Goal: Task Accomplishment & Management: Manage account settings

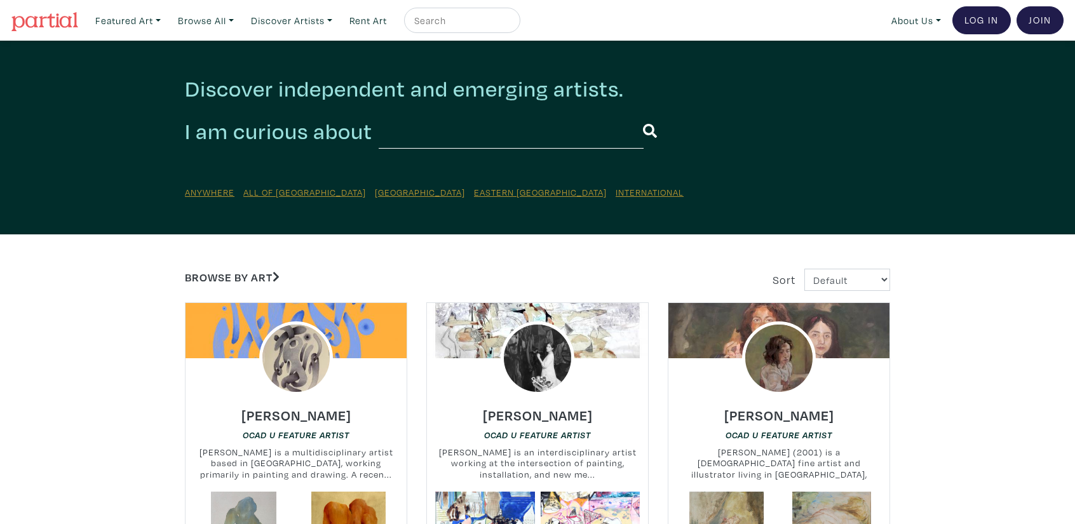
click at [587, 358] on div at bounding box center [537, 358] width 221 height 74
click at [534, 363] on img at bounding box center [537, 358] width 88 height 88
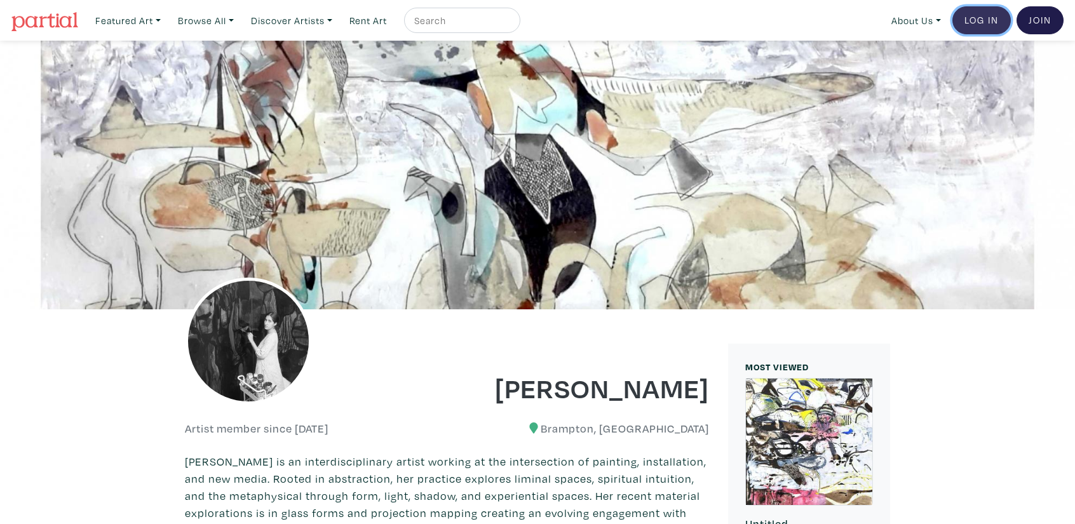
click at [995, 21] on link "Log In" at bounding box center [981, 20] width 58 height 28
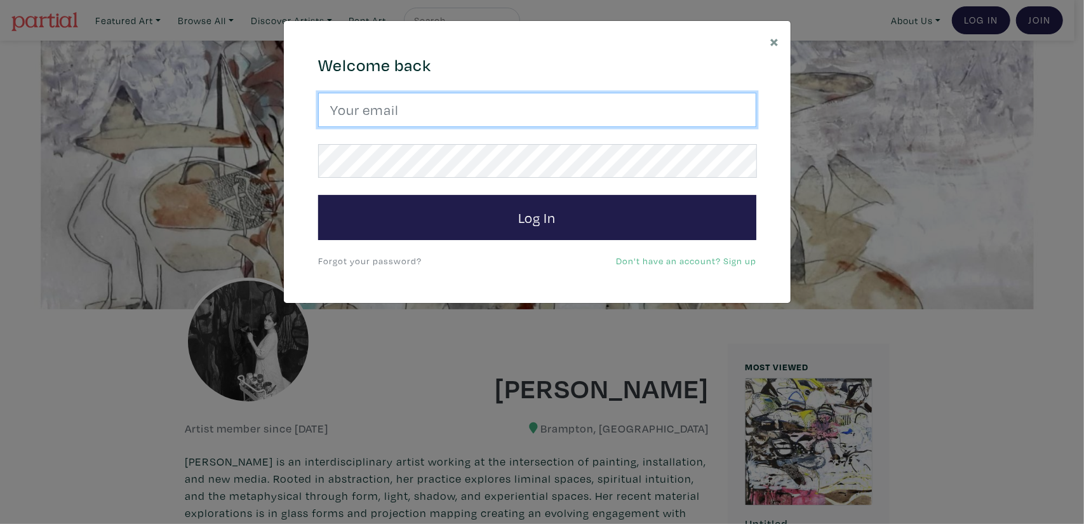
click at [478, 107] on input "email" at bounding box center [537, 110] width 438 height 34
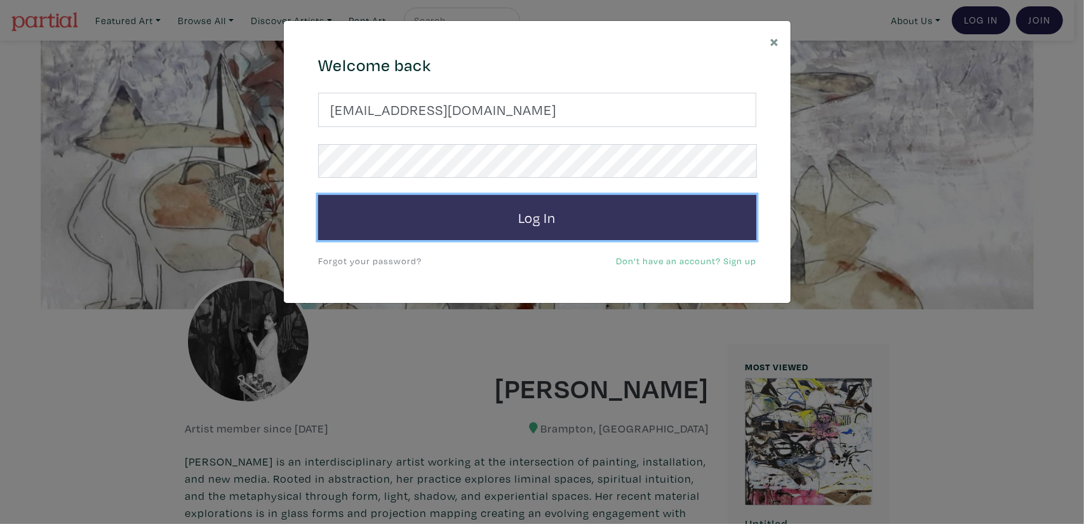
click at [419, 223] on button "Log In" at bounding box center [537, 218] width 438 height 46
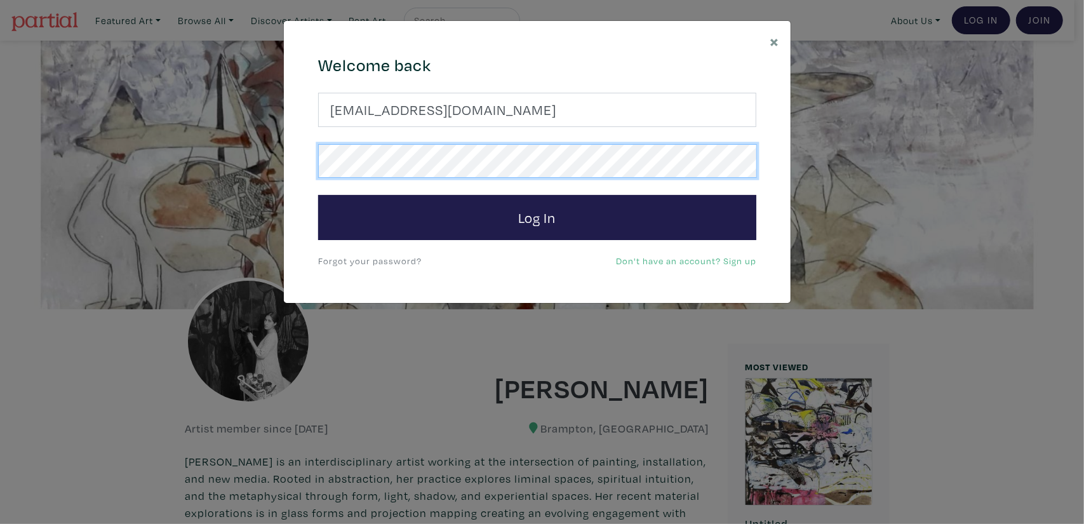
click at [309, 170] on div "Welcome back tavleenlall@ocadu.ca Log In Forgot your password? Don't have an ac…" at bounding box center [537, 162] width 457 height 214
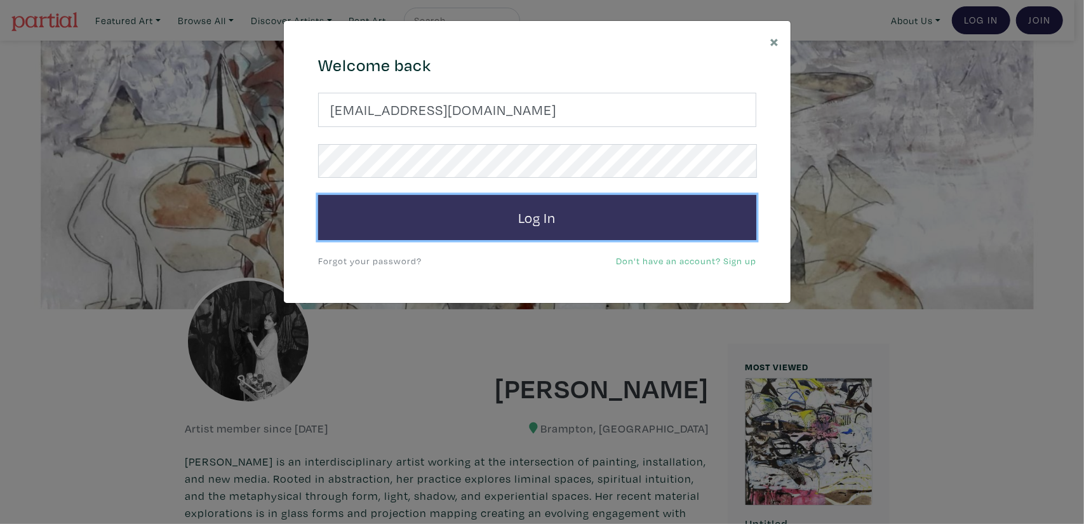
click at [576, 205] on button "Log In" at bounding box center [537, 218] width 438 height 46
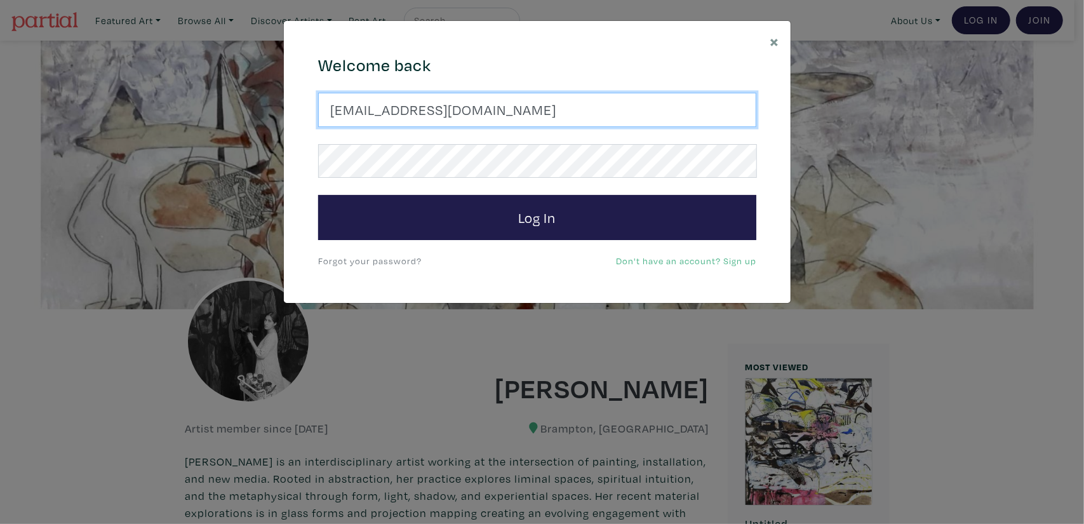
click at [489, 104] on input "tavleenlall@ocadu.ca" at bounding box center [537, 110] width 438 height 34
type input "tavleenlall@ocadu.ca"
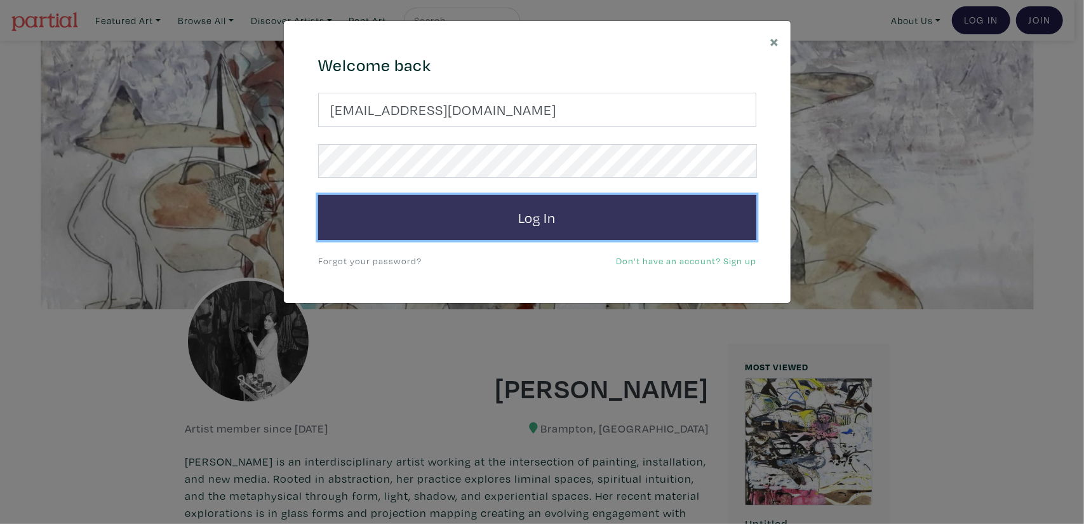
click at [575, 220] on button "Log In" at bounding box center [537, 218] width 438 height 46
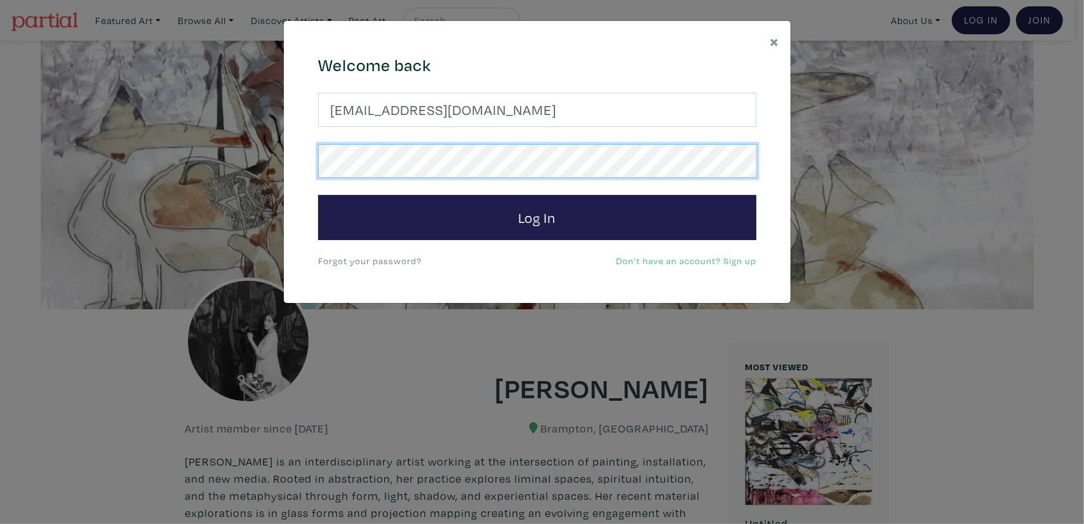
click at [318, 195] on button "Log In" at bounding box center [537, 218] width 438 height 46
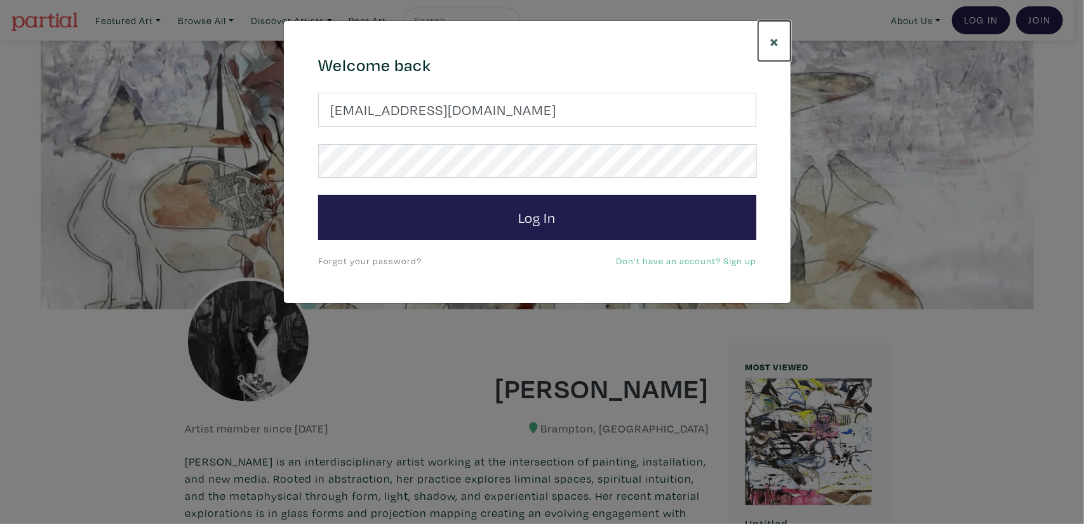
click at [781, 39] on button "×" at bounding box center [774, 41] width 32 height 40
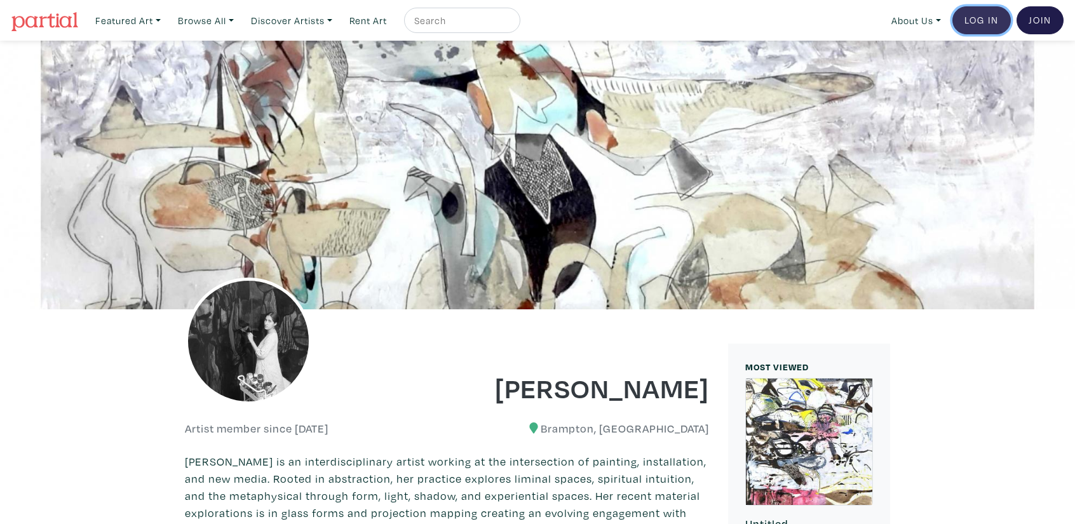
click at [976, 16] on link "Log In" at bounding box center [981, 20] width 58 height 28
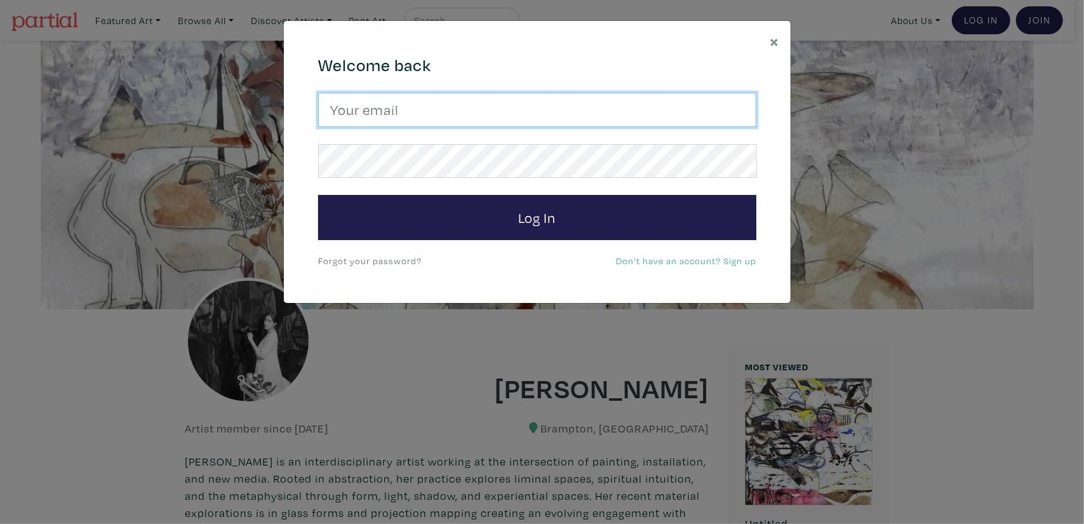
click at [518, 115] on input "email" at bounding box center [537, 110] width 438 height 34
type input "tavleenlall@ocadu.ca"
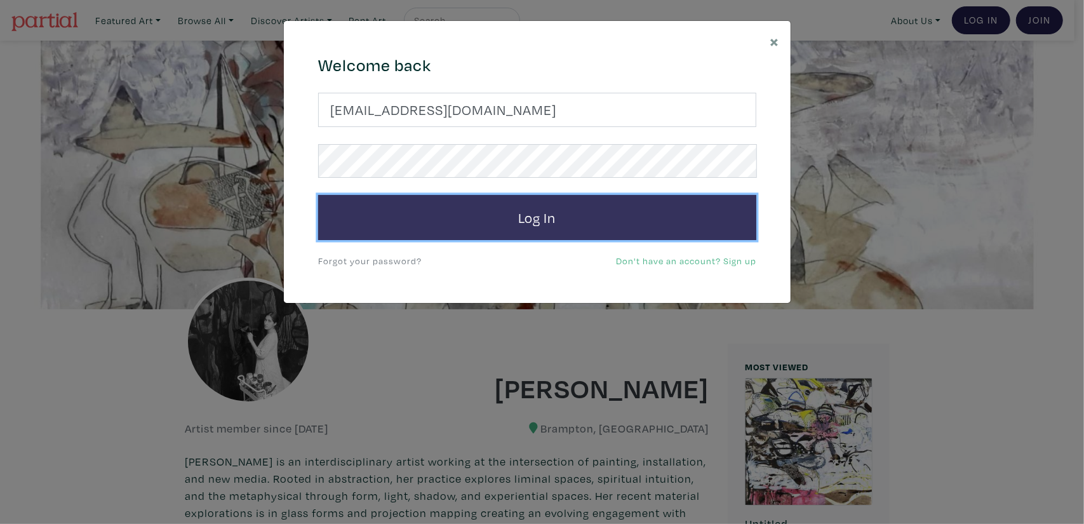
click at [531, 229] on button "Log In" at bounding box center [537, 218] width 438 height 46
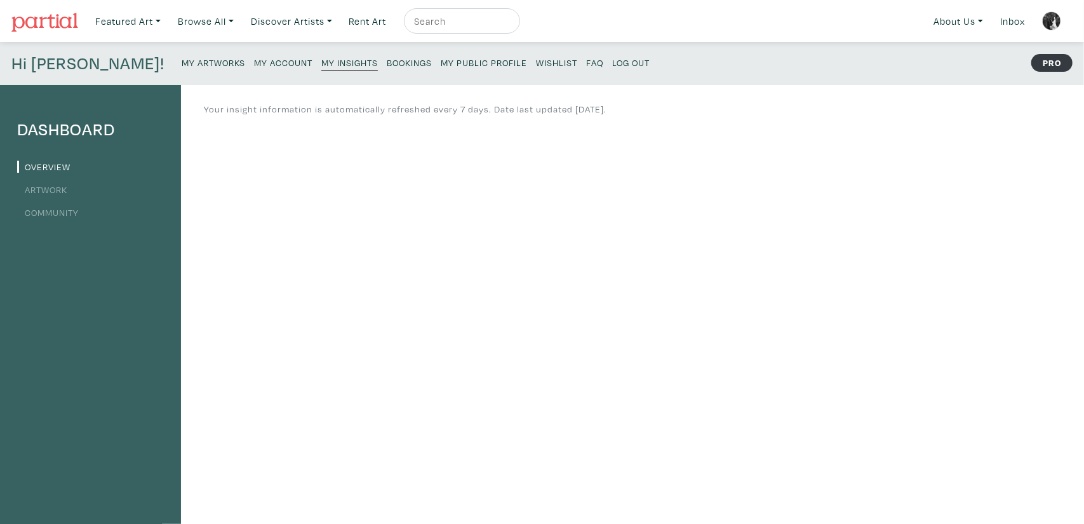
click at [254, 66] on small "My Account" at bounding box center [283, 63] width 58 height 12
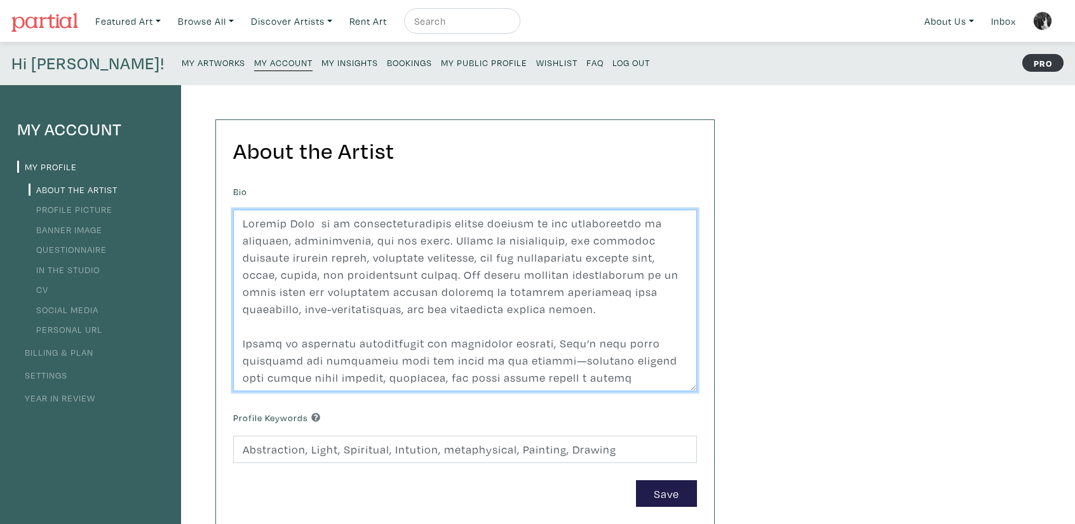
click at [366, 292] on textarea at bounding box center [465, 301] width 464 height 182
click at [368, 302] on textarea at bounding box center [465, 301] width 464 height 182
click at [250, 330] on textarea at bounding box center [465, 301] width 464 height 182
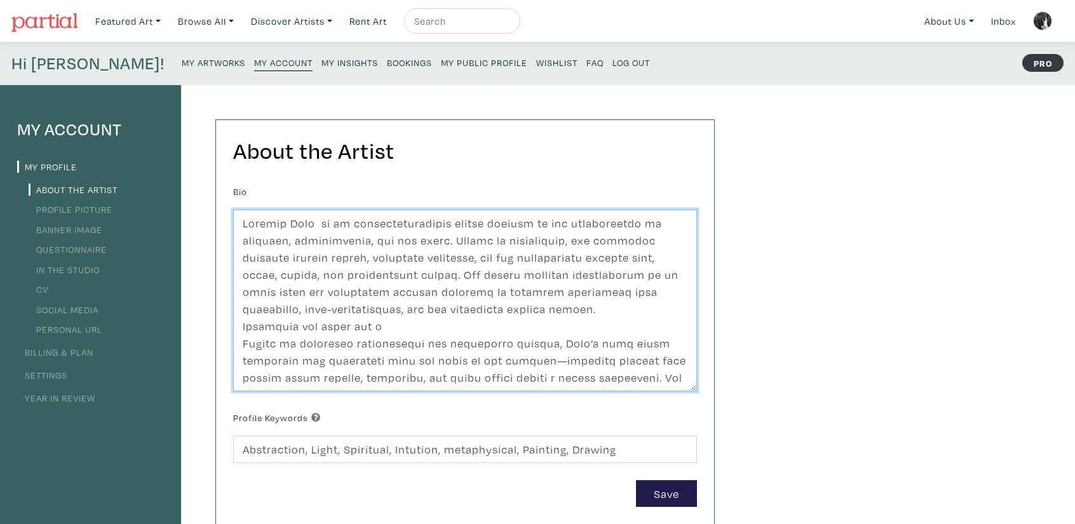
click at [312, 327] on textarea at bounding box center [465, 301] width 464 height 182
click at [269, 326] on textarea at bounding box center [465, 301] width 464 height 182
click at [378, 325] on textarea at bounding box center [465, 301] width 464 height 182
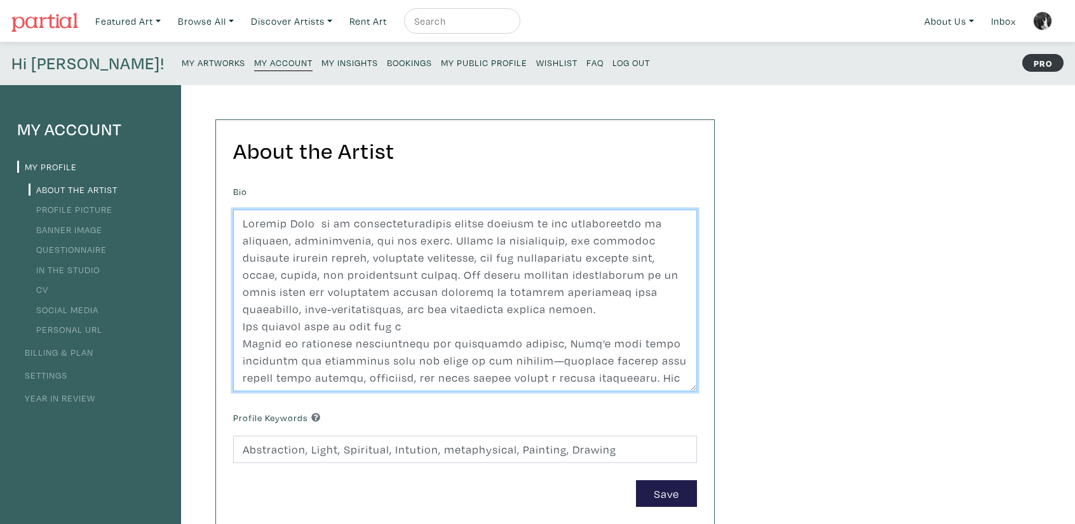
click at [434, 323] on textarea at bounding box center [465, 301] width 464 height 182
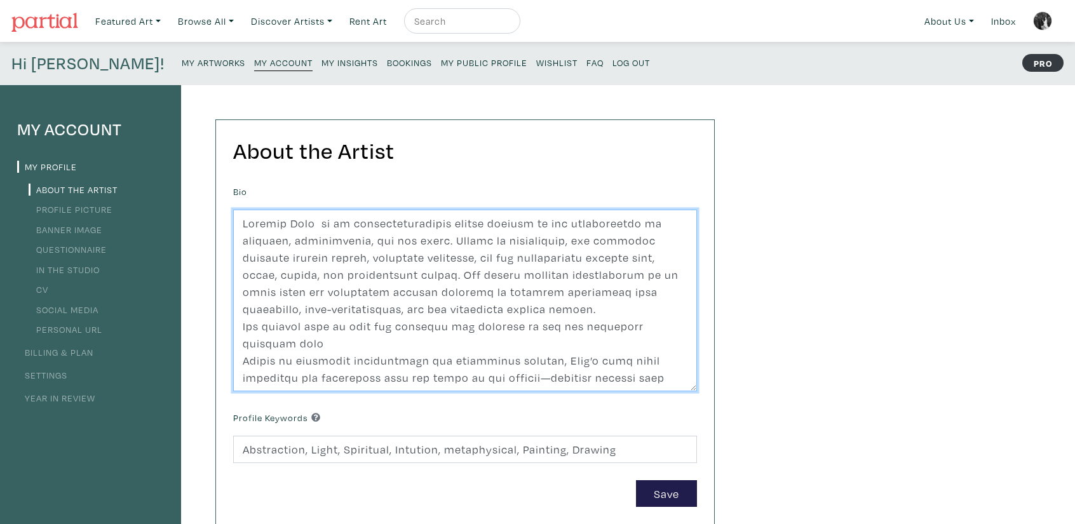
drag, startPoint x: 434, startPoint y: 323, endPoint x: 253, endPoint y: 375, distance: 188.8
click at [253, 375] on textarea at bounding box center [465, 301] width 464 height 182
click at [274, 340] on textarea at bounding box center [465, 301] width 464 height 182
paste textarea "The curiosity about our inner life and the myriad events we witness every secon…"
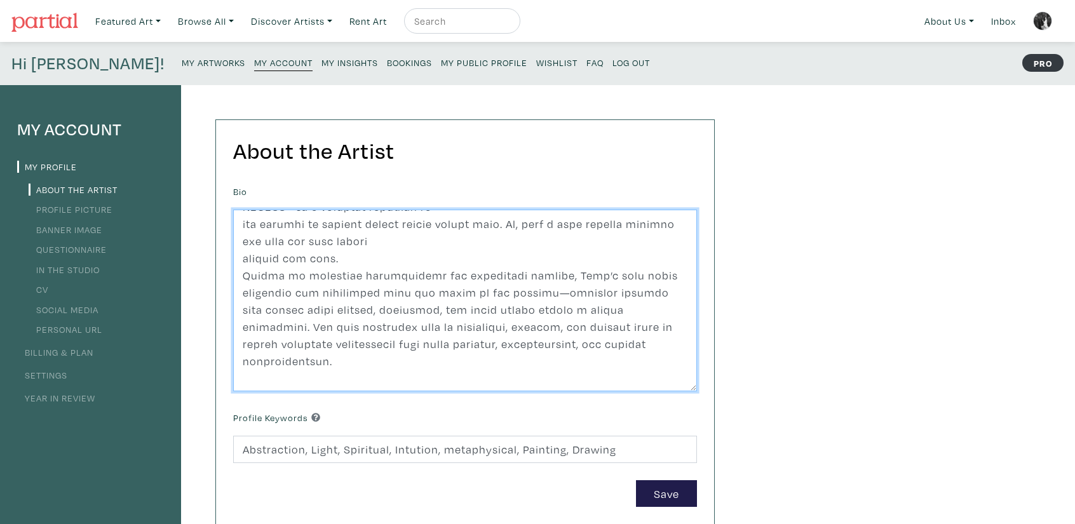
scroll to position [460, 0]
drag, startPoint x: 340, startPoint y: 359, endPoint x: 235, endPoint y: 276, distance: 133.9
click at [235, 276] on textarea at bounding box center [465, 301] width 464 height 182
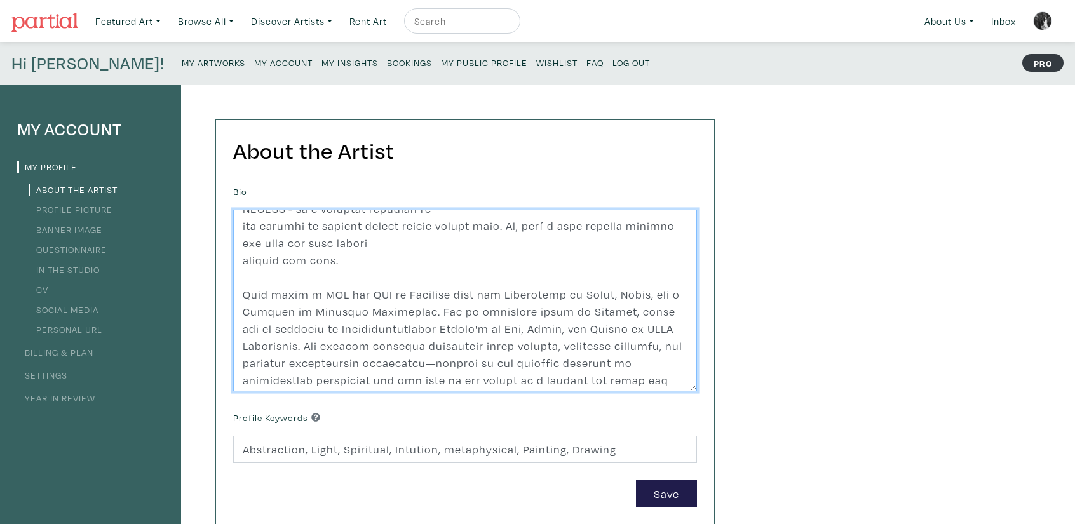
drag, startPoint x: 614, startPoint y: 294, endPoint x: 424, endPoint y: 306, distance: 190.3
click at [424, 306] on textarea at bounding box center [465, 301] width 464 height 182
click at [340, 311] on textarea at bounding box center [465, 301] width 464 height 182
drag, startPoint x: 641, startPoint y: 331, endPoint x: 286, endPoint y: 346, distance: 355.4
click at [286, 346] on textarea at bounding box center [465, 301] width 464 height 182
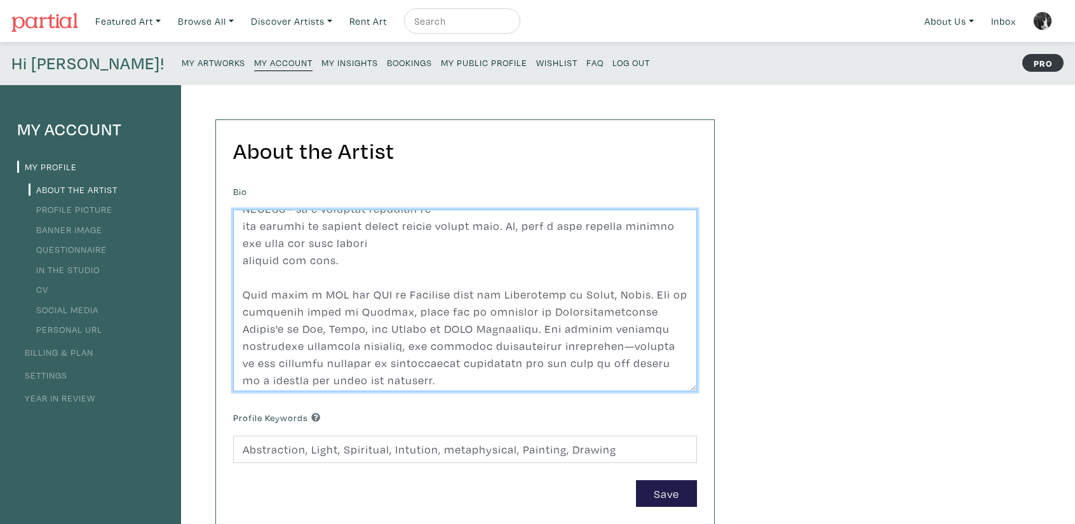
click at [340, 347] on textarea at bounding box center [465, 301] width 464 height 182
drag, startPoint x: 545, startPoint y: 347, endPoint x: 549, endPoint y: 386, distance: 38.3
click at [549, 386] on textarea at bounding box center [465, 301] width 464 height 182
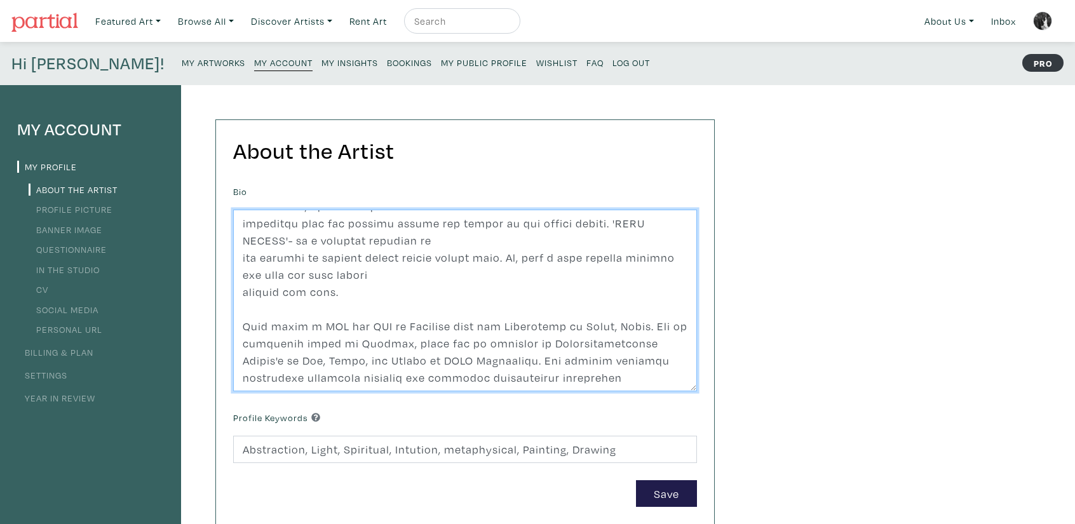
scroll to position [429, 0]
click at [420, 380] on textarea at bounding box center [465, 301] width 464 height 182
click at [365, 277] on textarea at bounding box center [465, 301] width 464 height 182
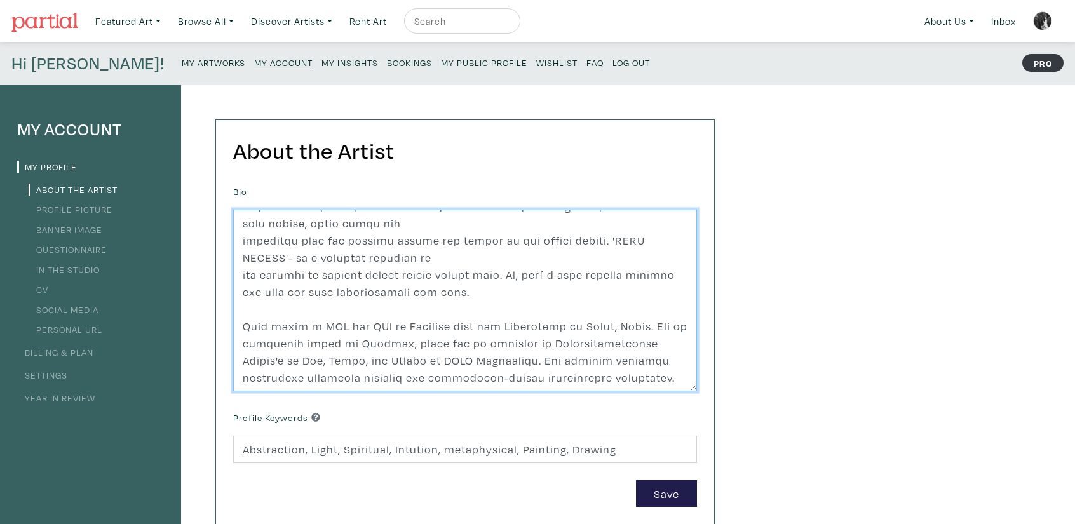
scroll to position [412, 0]
click at [380, 255] on textarea at bounding box center [465, 301] width 464 height 182
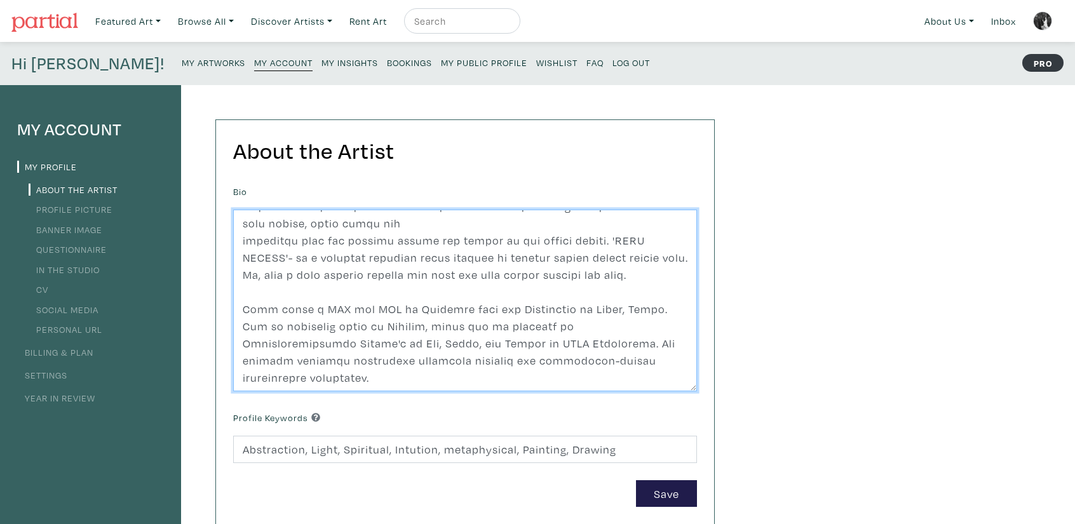
scroll to position [394, 0]
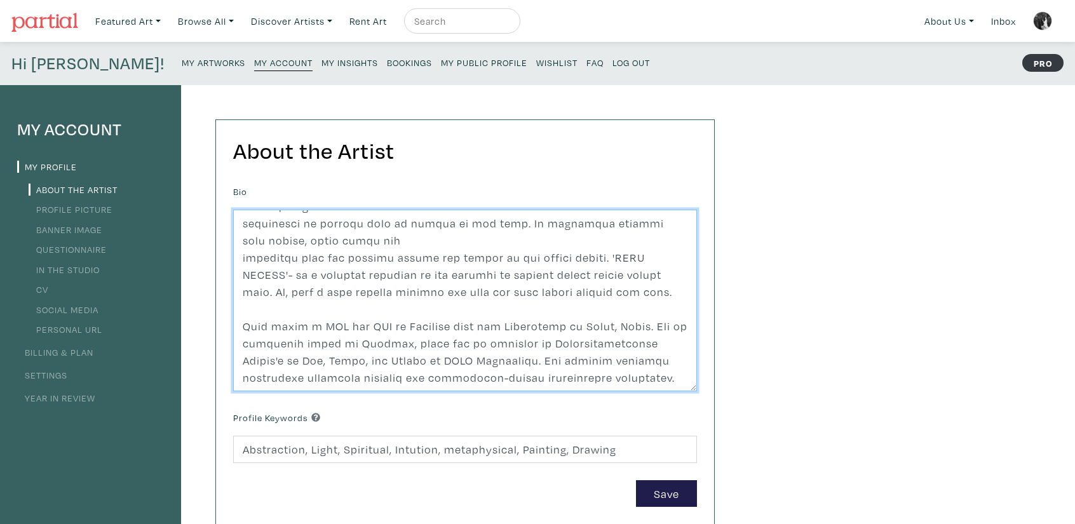
click at [370, 237] on textarea at bounding box center [465, 301] width 464 height 182
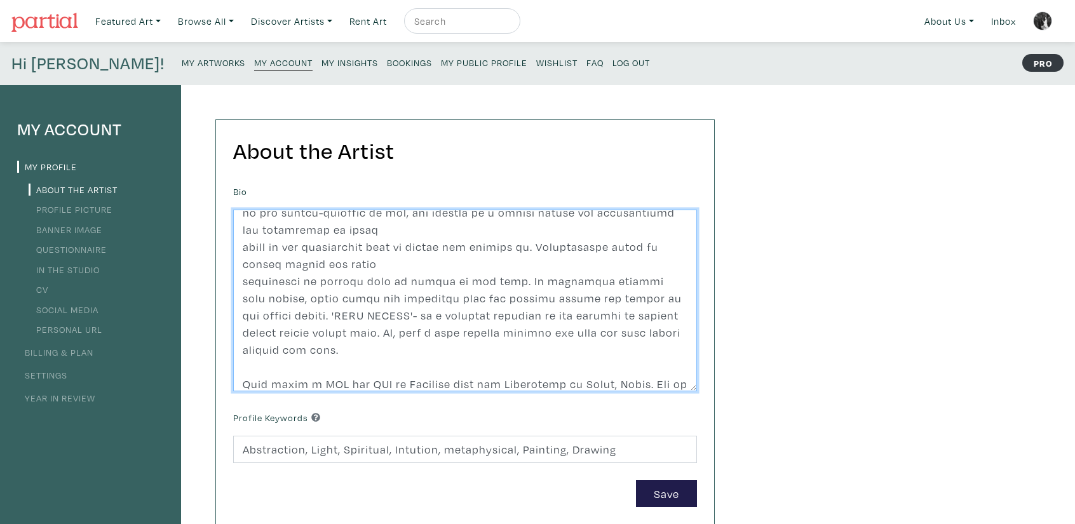
scroll to position [335, 0]
click at [392, 265] on textarea at bounding box center [465, 301] width 464 height 182
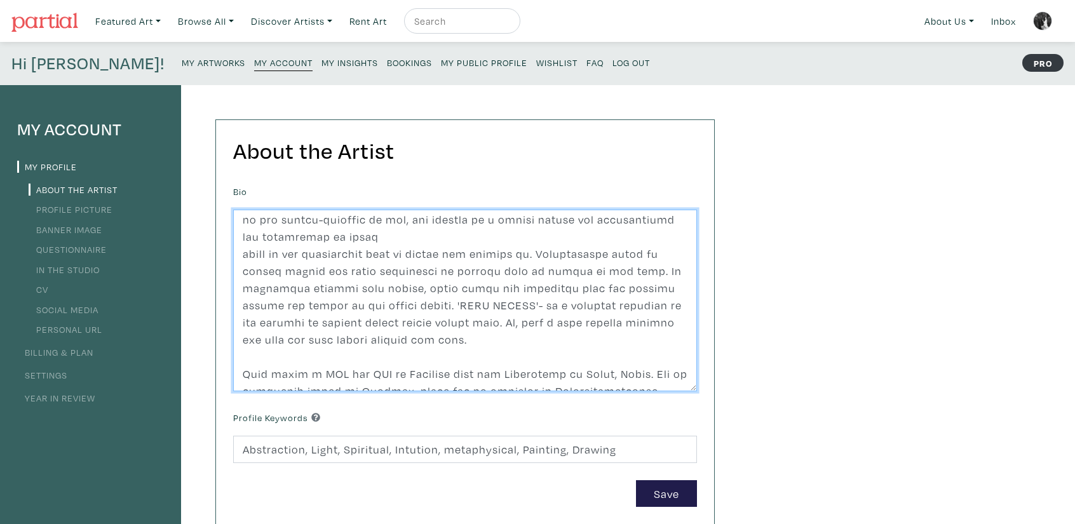
scroll to position [329, 0]
drag, startPoint x: 407, startPoint y: 305, endPoint x: 422, endPoint y: 336, distance: 34.1
click at [422, 336] on textarea at bounding box center [465, 301] width 464 height 182
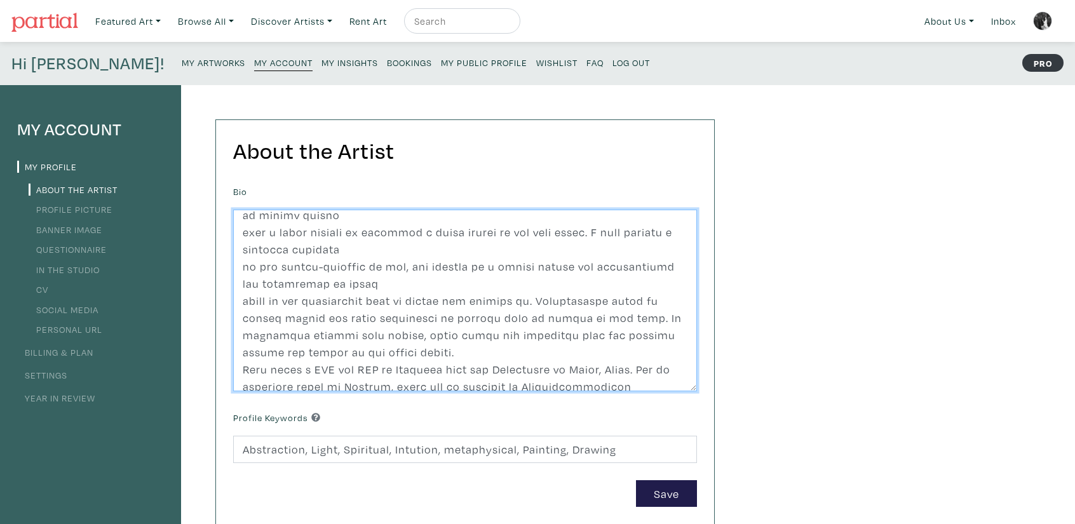
scroll to position [282, 0]
click at [357, 281] on textarea at bounding box center [465, 301] width 464 height 182
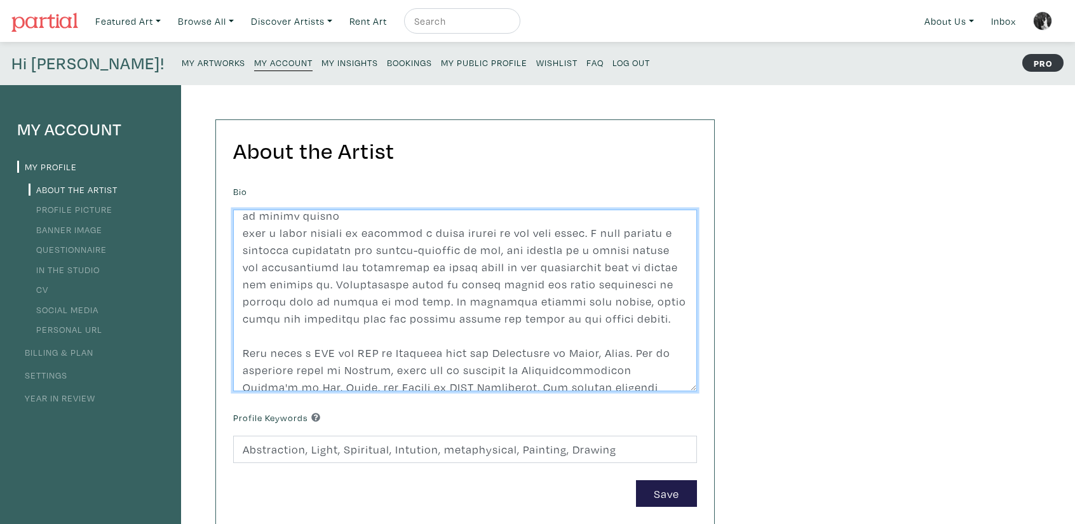
click at [401, 247] on textarea at bounding box center [465, 301] width 464 height 182
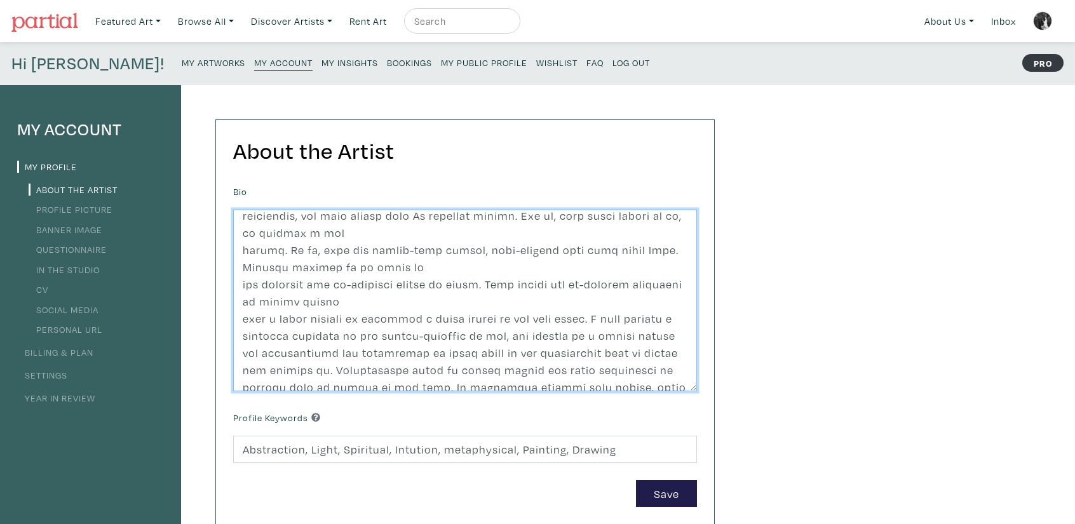
scroll to position [193, 0]
click at [391, 305] on textarea at bounding box center [465, 301] width 464 height 182
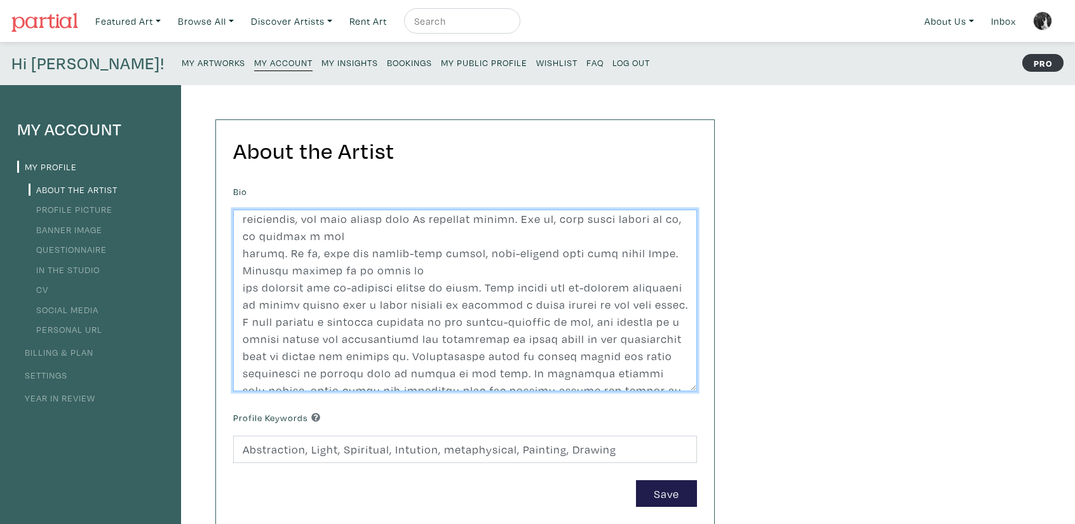
click at [417, 264] on textarea at bounding box center [465, 301] width 464 height 182
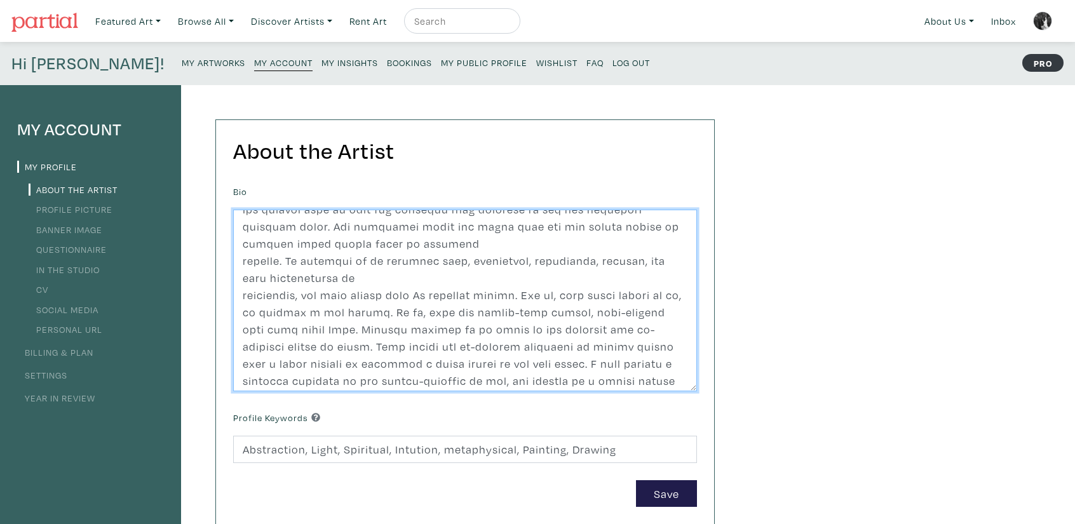
scroll to position [116, 0]
click at [417, 264] on textarea at bounding box center [465, 301] width 464 height 182
click at [353, 286] on textarea at bounding box center [465, 301] width 464 height 182
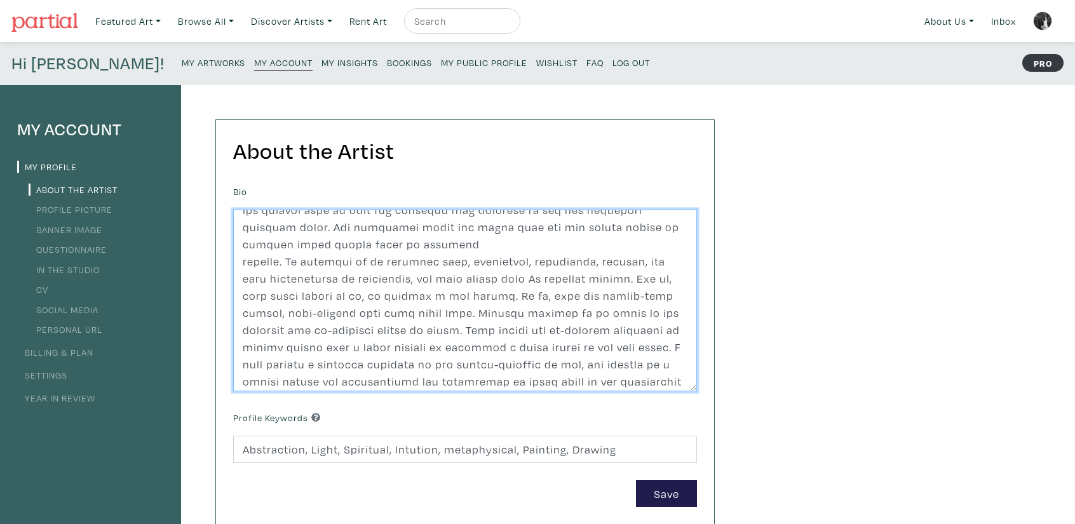
click at [386, 241] on textarea at bounding box center [465, 301] width 464 height 182
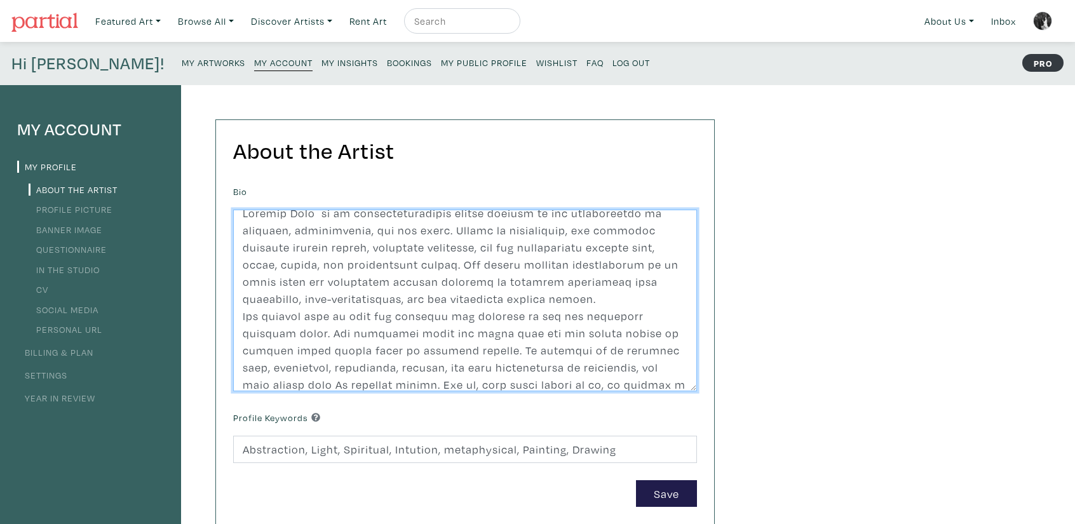
click at [515, 295] on textarea at bounding box center [465, 301] width 464 height 182
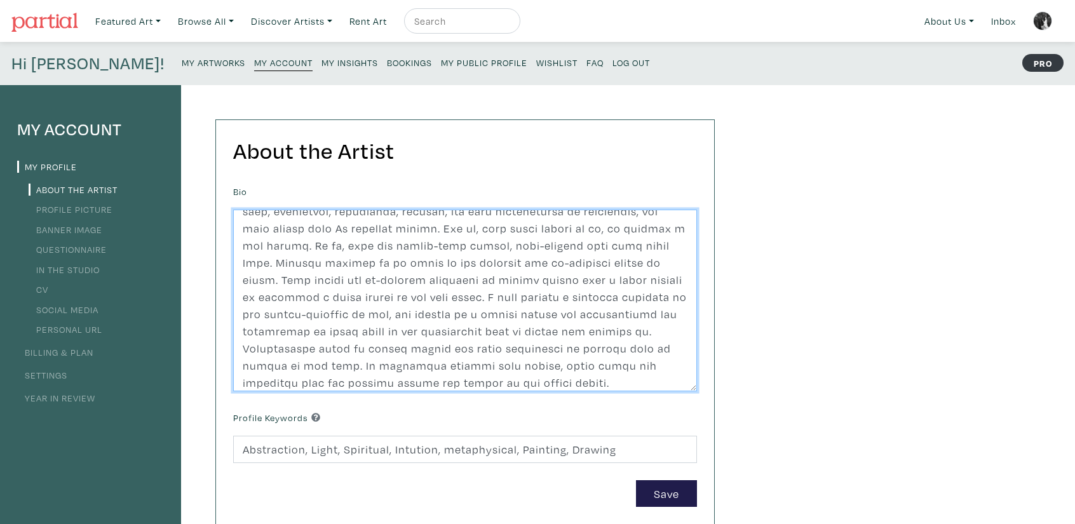
scroll to position [183, 0]
click at [656, 298] on textarea at bounding box center [465, 301] width 464 height 182
click at [593, 327] on textarea at bounding box center [465, 301] width 464 height 182
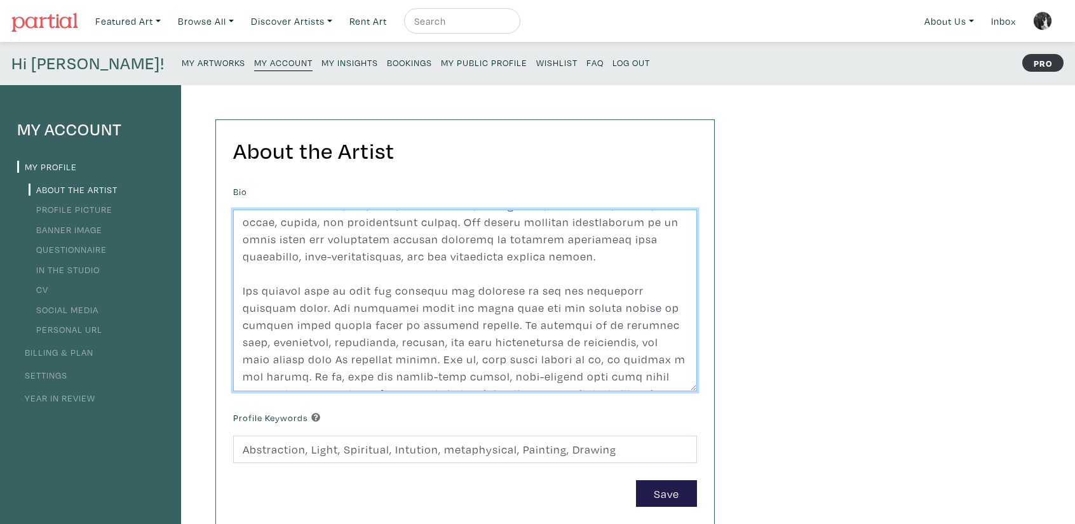
scroll to position [53, 0]
click at [437, 321] on textarea at bounding box center [465, 301] width 464 height 182
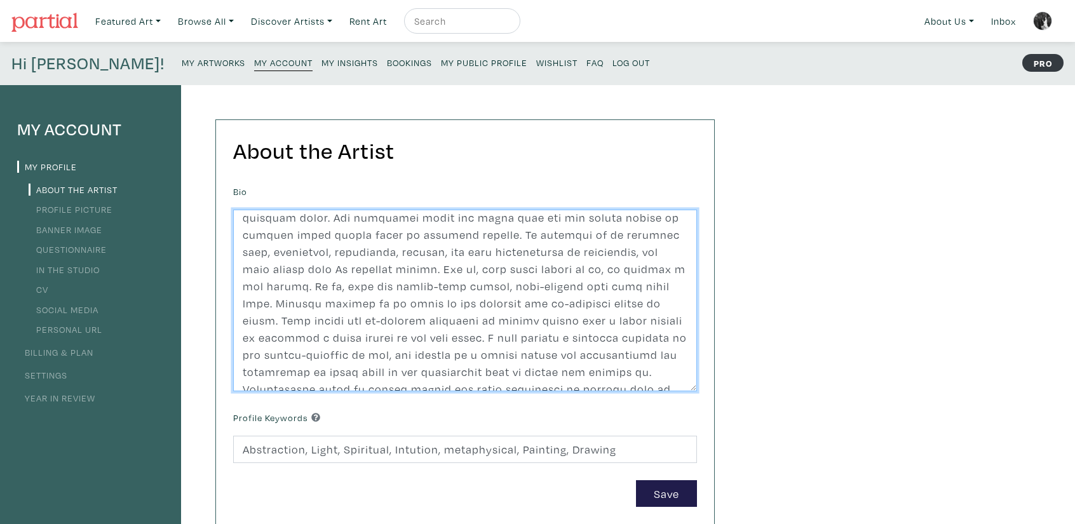
scroll to position [144, 0]
drag, startPoint x: 372, startPoint y: 335, endPoint x: 424, endPoint y: 237, distance: 110.8
click at [424, 237] on textarea at bounding box center [465, 301] width 464 height 182
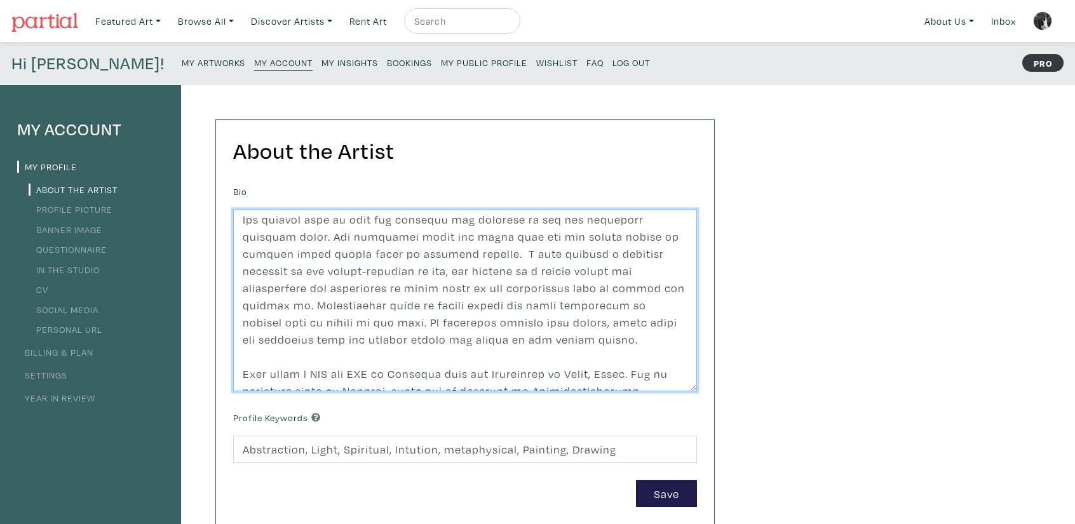
scroll to position [119, 0]
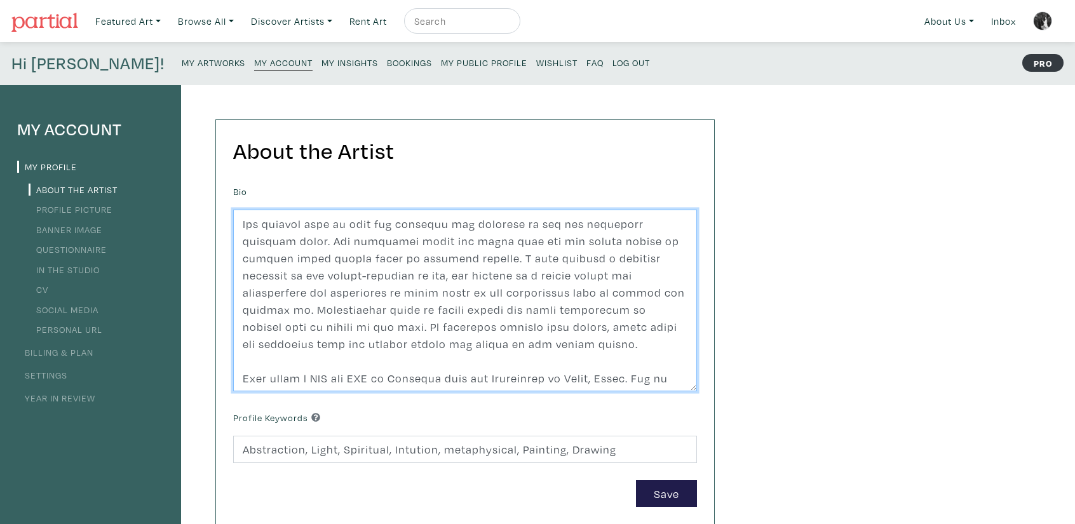
click at [583, 239] on textarea at bounding box center [465, 301] width 464 height 182
click at [615, 240] on textarea at bounding box center [465, 301] width 464 height 182
click at [321, 257] on textarea at bounding box center [465, 301] width 464 height 182
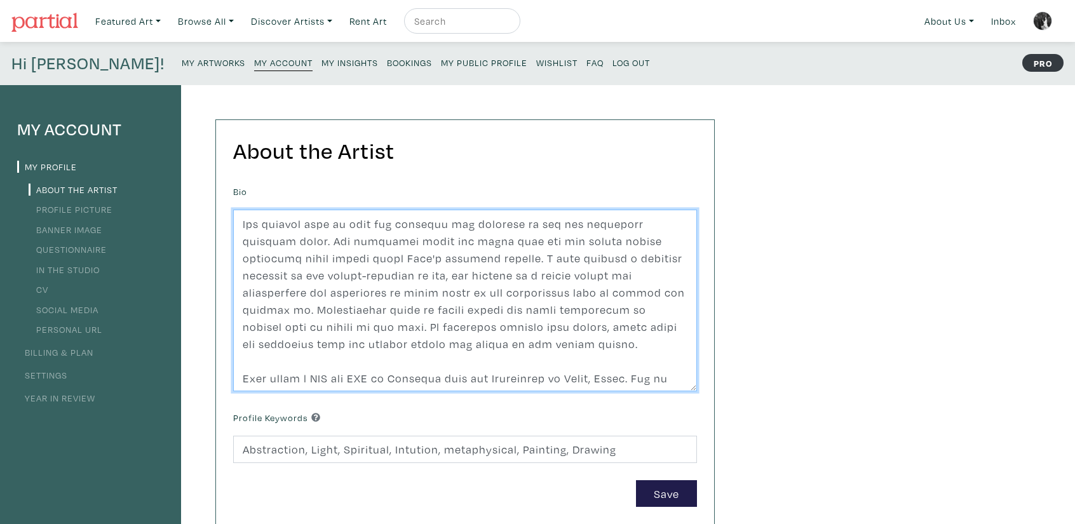
click at [437, 264] on textarea at bounding box center [465, 301] width 464 height 182
click at [473, 256] on textarea at bounding box center [465, 301] width 464 height 182
drag, startPoint x: 345, startPoint y: 323, endPoint x: 248, endPoint y: 304, distance: 99.8
click at [248, 304] on textarea at bounding box center [465, 301] width 464 height 182
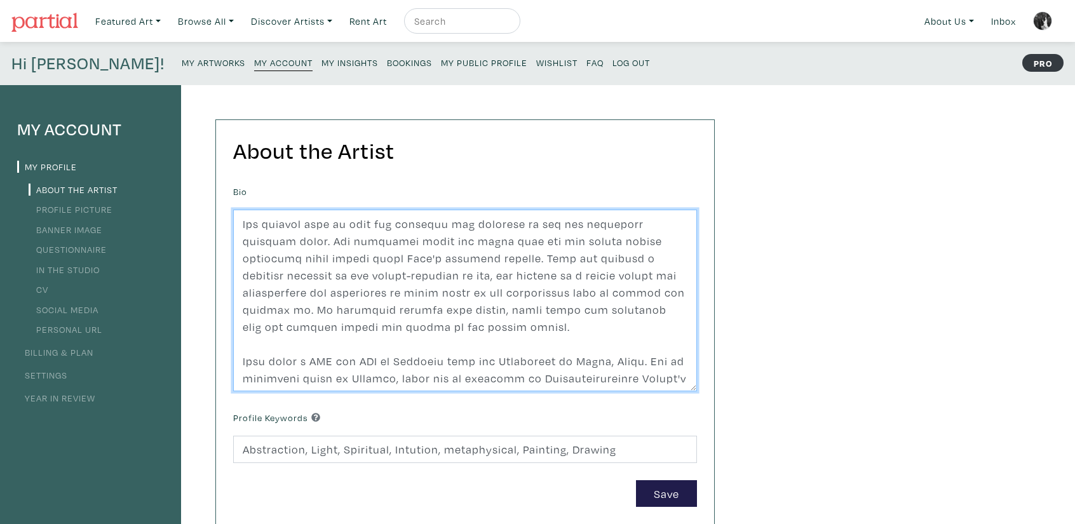
click at [650, 316] on textarea at bounding box center [465, 301] width 464 height 182
click at [436, 310] on textarea at bounding box center [465, 301] width 464 height 182
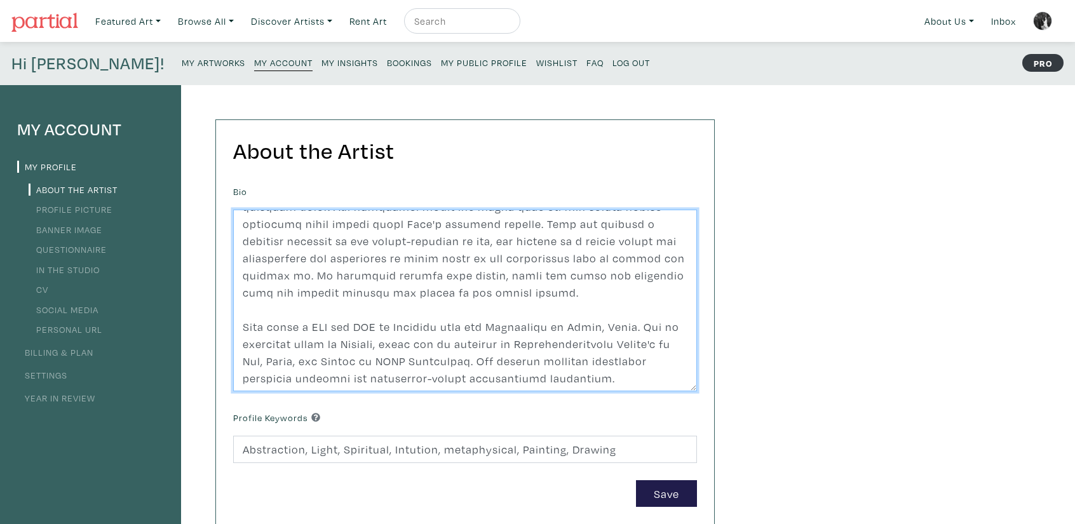
scroll to position [154, 0]
type textarea "Tavleen Lall is an interdisciplinary artist working at the intersection of pain…"
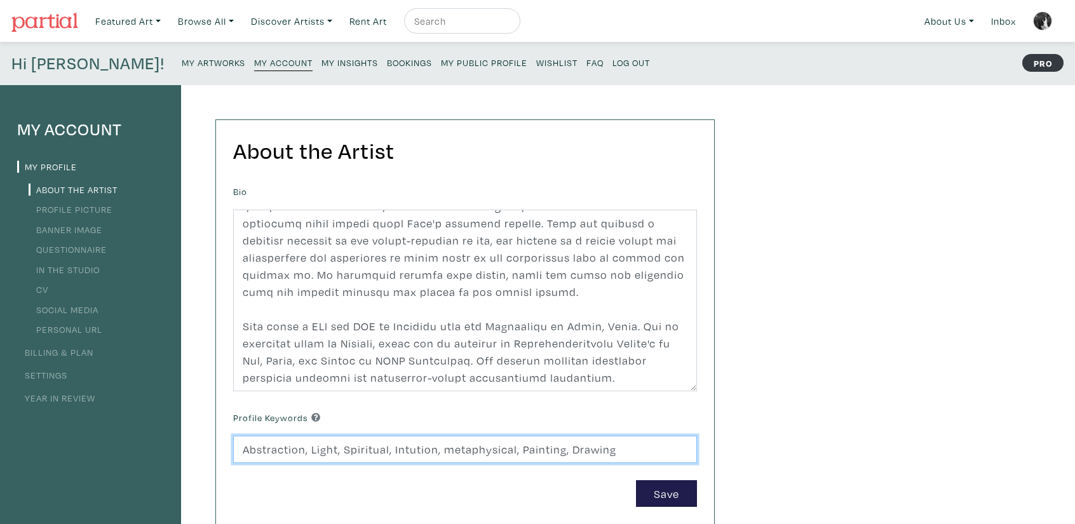
click at [649, 455] on input "Abstraction, Light, Spiritual, Intution, metaphysical, Painting, Drawing" at bounding box center [465, 449] width 464 height 27
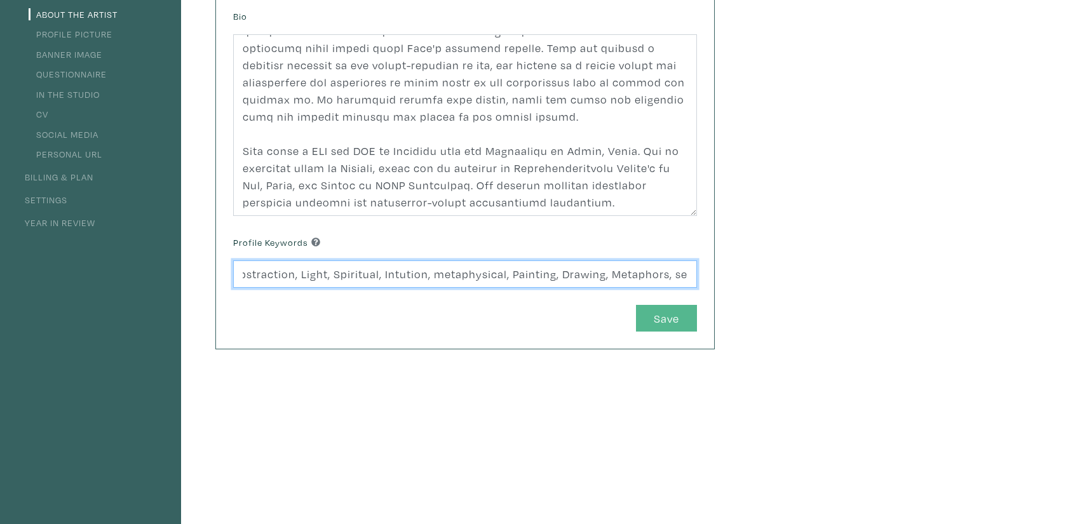
scroll to position [177, 0]
type input "Abstraction, Light, Spiritual, Intution, metaphysical, Painting, Drawing, Metap…"
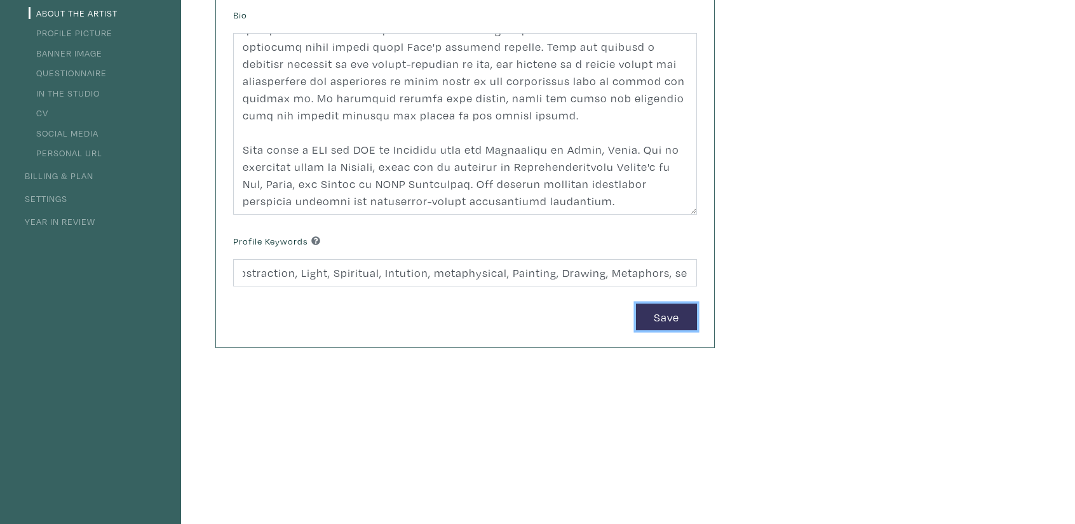
scroll to position [0, 0]
click at [663, 319] on button "Save" at bounding box center [666, 317] width 61 height 27
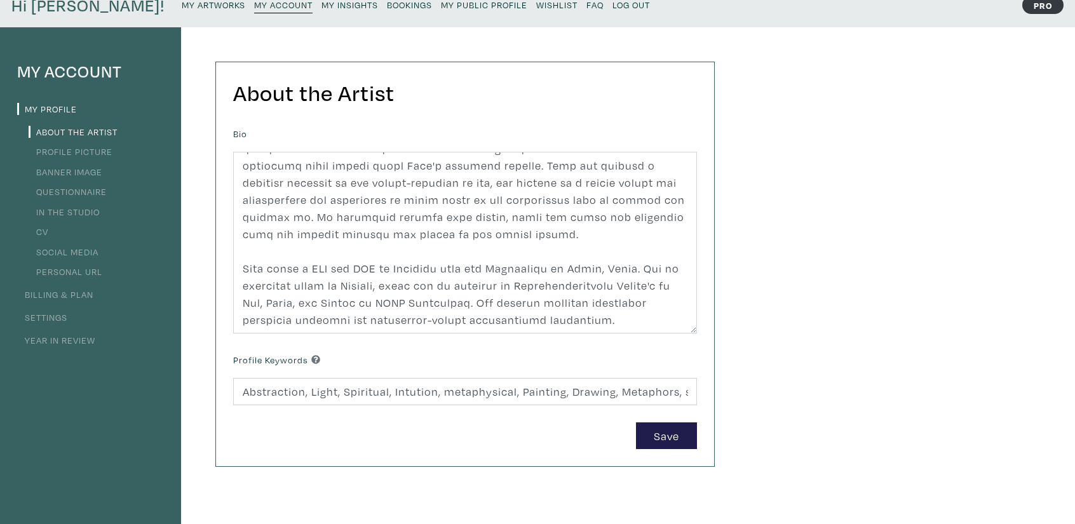
scroll to position [64, 0]
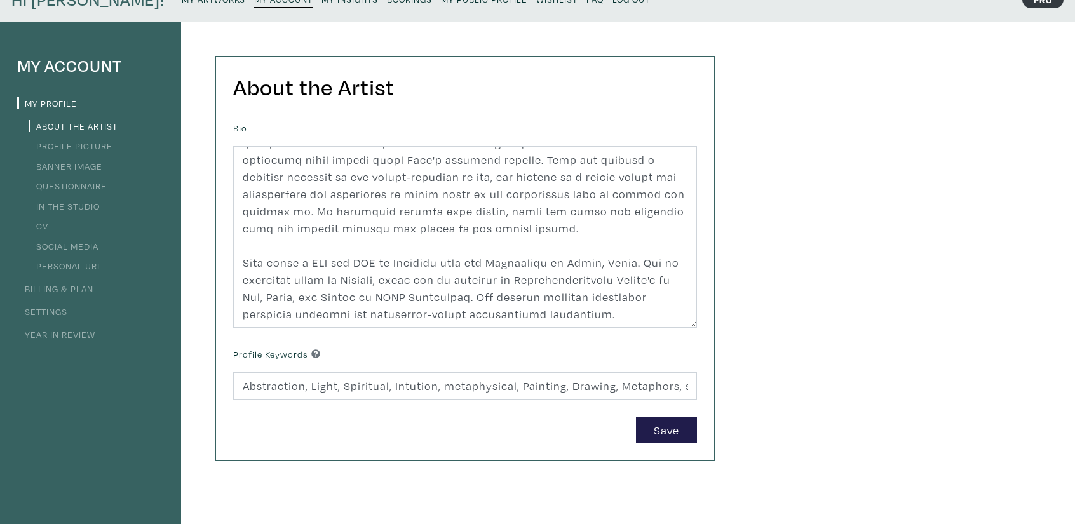
click at [70, 168] on link "Banner Image" at bounding box center [66, 166] width 74 height 12
